Goal: Task Accomplishment & Management: Manage account settings

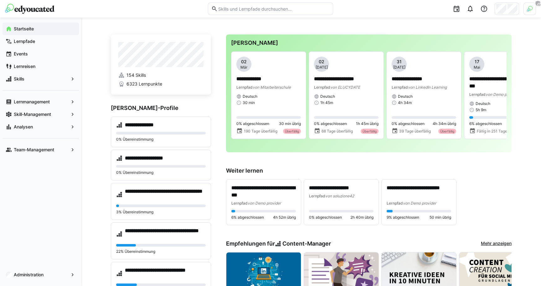
click at [531, 9] on img at bounding box center [530, 9] width 6 height 6
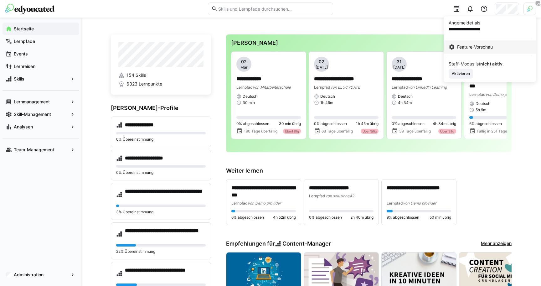
click at [486, 40] on link "Feature-Vorschau" at bounding box center [490, 46] width 92 height 13
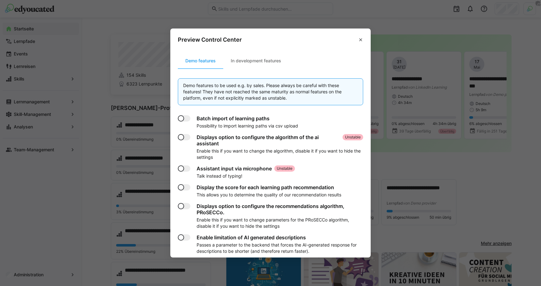
click at [263, 52] on section "Demo features In development features Demo features to be used e.g. by sales. P…" at bounding box center [270, 152] width 201 height 209
click at [247, 69] on section "Demo features In development features Demo features to be used e.g. by sales. P…" at bounding box center [270, 152] width 201 height 209
click at [248, 64] on div "In development features" at bounding box center [255, 60] width 65 height 15
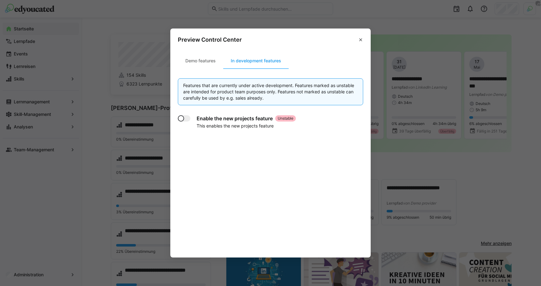
click at [213, 119] on h4 "Enable the new projects feature" at bounding box center [235, 118] width 76 height 6
click at [190, 119] on app-toggle at bounding box center [186, 118] width 16 height 6
click at [363, 36] on span at bounding box center [361, 40] width 10 height 10
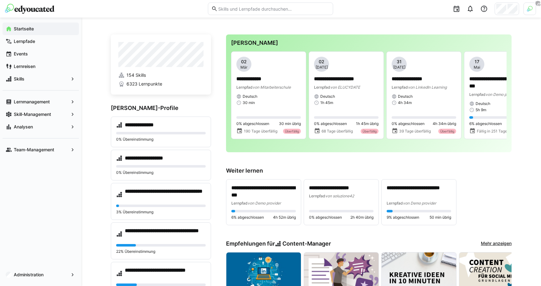
click at [33, 264] on div "Administration" at bounding box center [40, 275] width 81 height 23
click at [33, 281] on div "Administration" at bounding box center [40, 275] width 81 height 23
click at [0, 0] on app-navigation-label "Administration" at bounding box center [0, 0] width 0 height 0
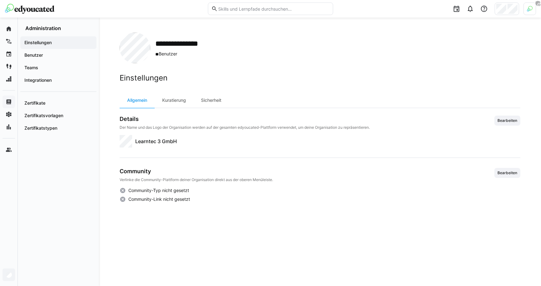
click at [532, 9] on img at bounding box center [530, 9] width 6 height 6
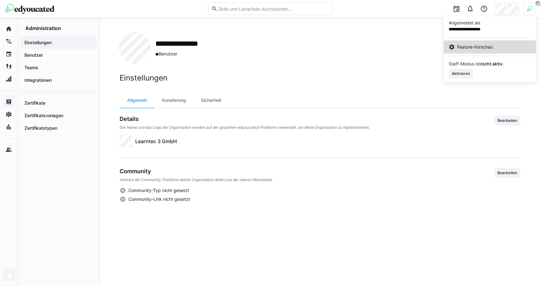
click at [460, 49] on span "Feature-Vorschau" at bounding box center [476, 47] width 36 height 6
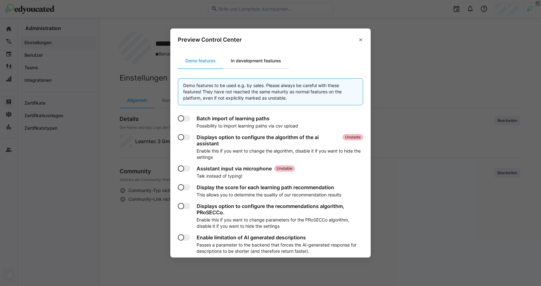
click at [266, 59] on div "In development features" at bounding box center [255, 60] width 65 height 15
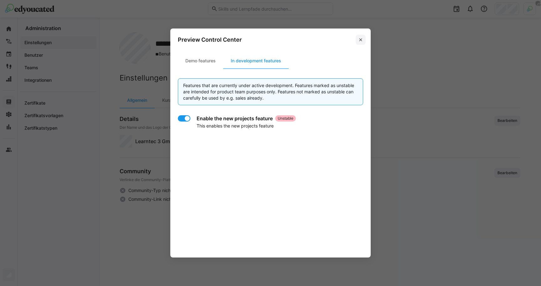
click at [357, 40] on span at bounding box center [361, 40] width 10 height 10
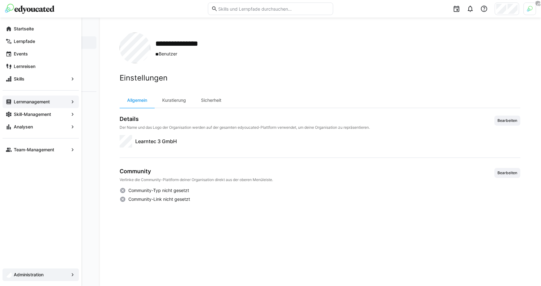
click at [36, 272] on span "Administration" at bounding box center [41, 275] width 56 height 6
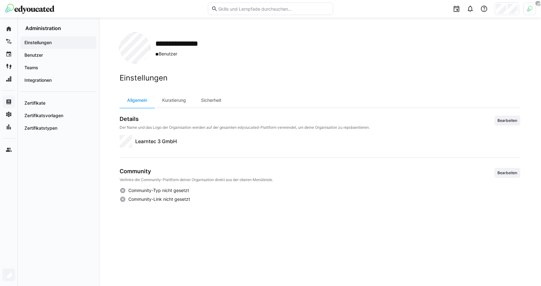
click at [528, 13] on div at bounding box center [530, 9] width 13 height 13
click at [460, 72] on span "Aktivieren" at bounding box center [461, 73] width 19 height 5
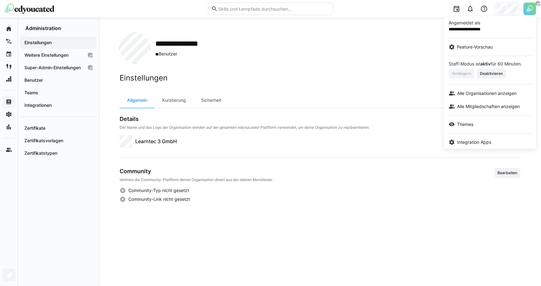
click at [46, 55] on div at bounding box center [270, 143] width 541 height 286
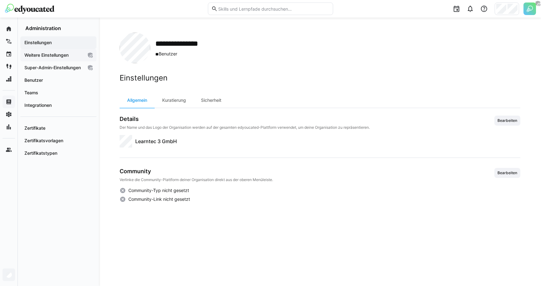
click at [65, 61] on div "Weitere Einstellungen" at bounding box center [58, 55] width 76 height 13
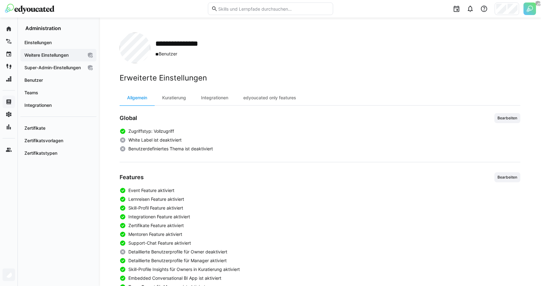
click at [0, 0] on app-navigation-label "Weitere Einstellungen" at bounding box center [0, 0] width 0 height 0
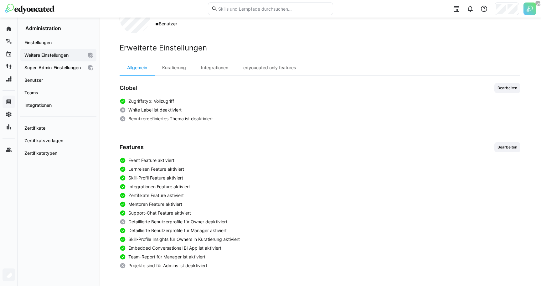
scroll to position [31, 0]
click at [502, 147] on span "Bearbeiten" at bounding box center [507, 146] width 21 height 5
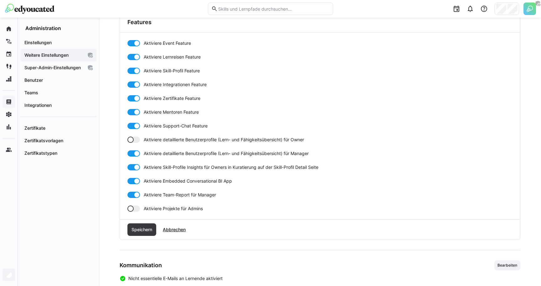
scroll to position [177, 0]
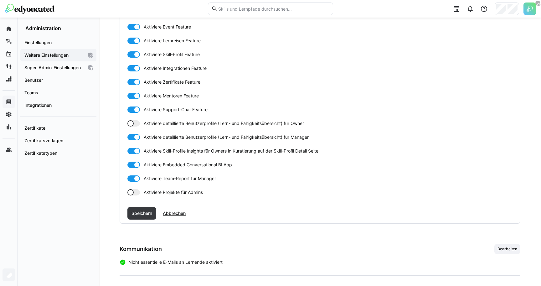
click at [163, 191] on span "Aktiviere Projekte für Admins" at bounding box center [173, 192] width 59 height 6
click at [142, 212] on span "Speichern" at bounding box center [142, 213] width 23 height 6
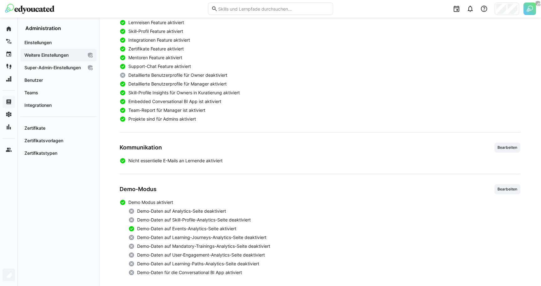
click at [189, 204] on app-boolean-value "Demo Modus aktiviert" at bounding box center [320, 202] width 401 height 6
click at [169, 112] on span "Team-Report für Manager ist aktiviert" at bounding box center [166, 110] width 77 height 6
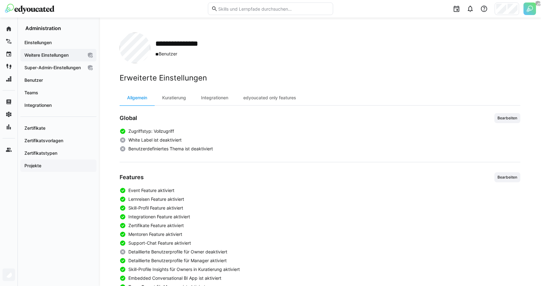
click at [38, 168] on div "Projekte" at bounding box center [58, 166] width 76 height 13
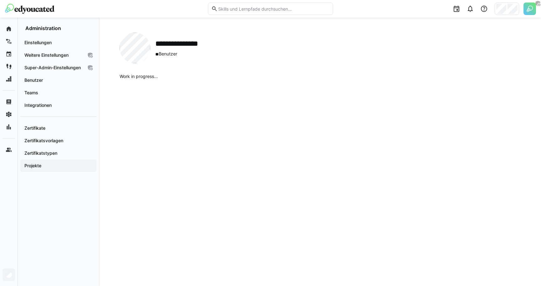
click at [170, 97] on div "Work in progress..." at bounding box center [320, 172] width 401 height 198
click at [154, 89] on div "Work in progress..." at bounding box center [320, 172] width 401 height 198
click at [143, 77] on app-organization-projects "Work in progress..." at bounding box center [139, 76] width 38 height 5
click at [146, 78] on app-organization-projects "Work in progress..." at bounding box center [139, 76] width 38 height 5
click at [540, 9] on header at bounding box center [270, 9] width 541 height 18
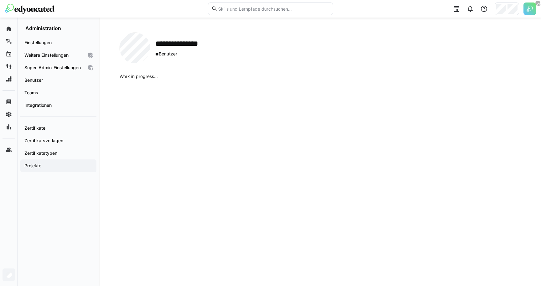
click at [528, 10] on img at bounding box center [530, 9] width 13 height 13
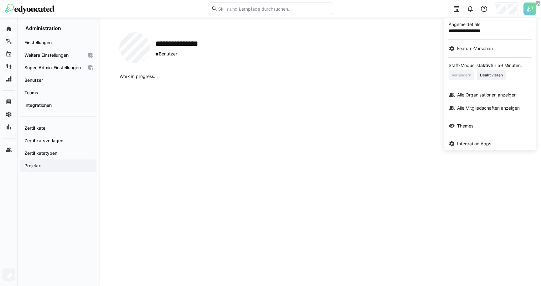
click at [528, 10] on div at bounding box center [270, 143] width 541 height 286
